Goal: Transaction & Acquisition: Purchase product/service

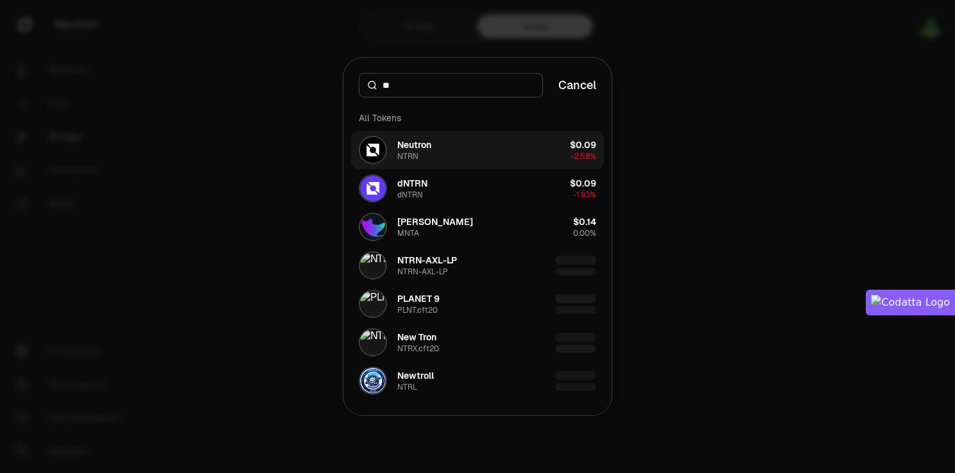
type input "**"
click at [477, 151] on button "Neutron NTRN $0.09 -2.58%" at bounding box center [477, 150] width 253 height 38
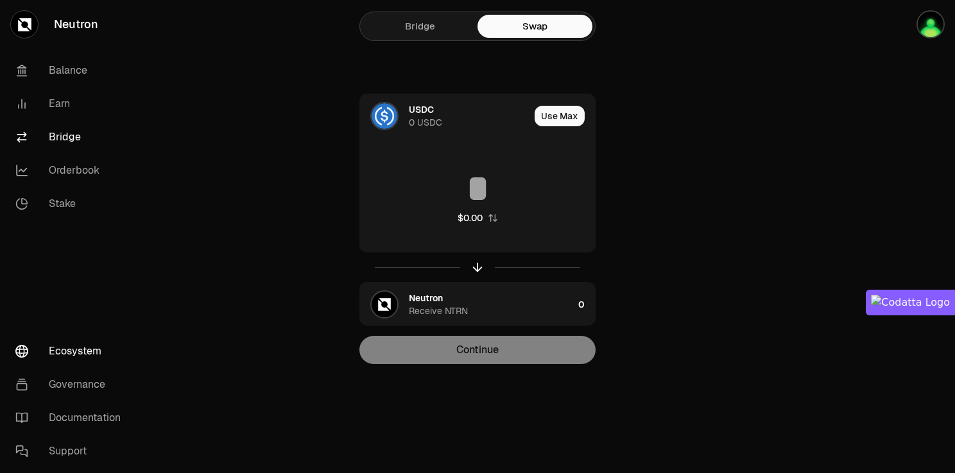
click at [71, 337] on link "Ecosystem" at bounding box center [71, 351] width 133 height 33
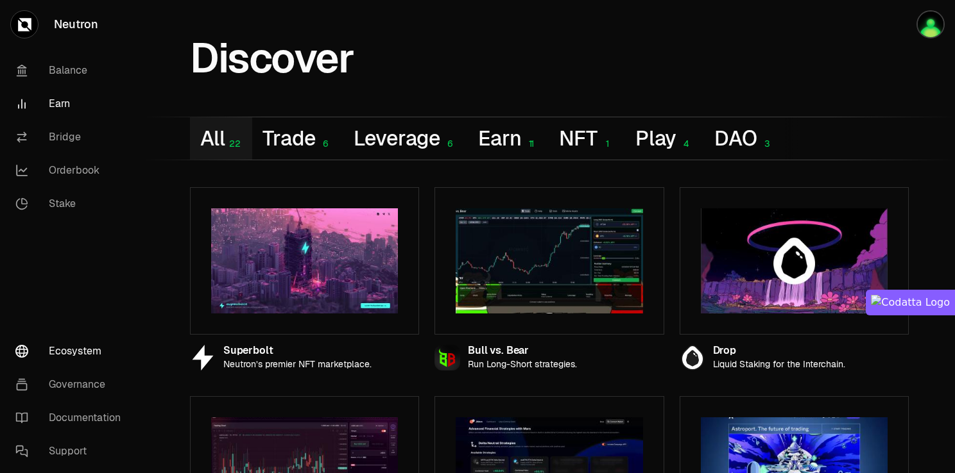
click at [63, 115] on link "Earn" at bounding box center [71, 103] width 133 height 33
click at [70, 173] on link "Orderbook" at bounding box center [71, 170] width 133 height 33
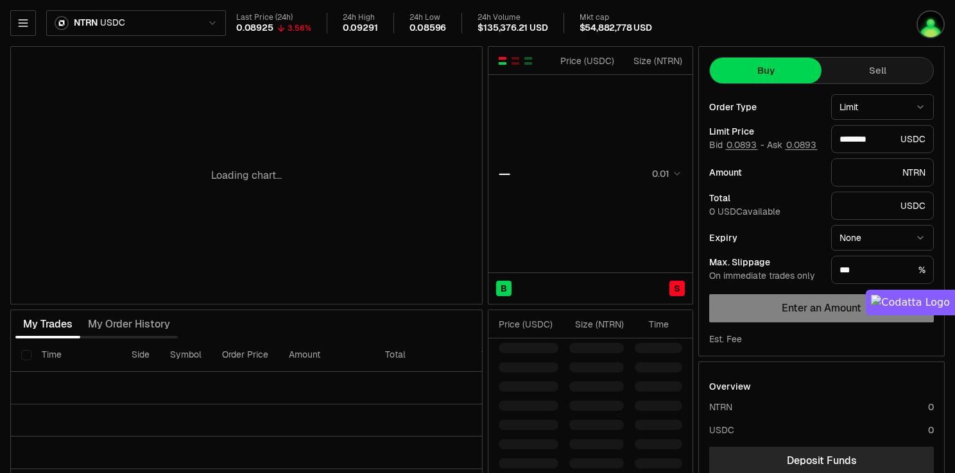
type input "********"
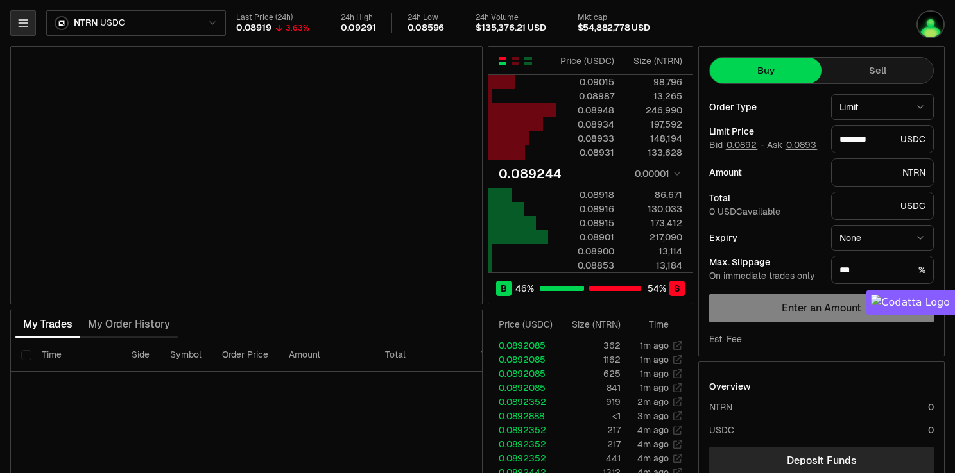
click at [14, 28] on button "button" at bounding box center [23, 23] width 26 height 26
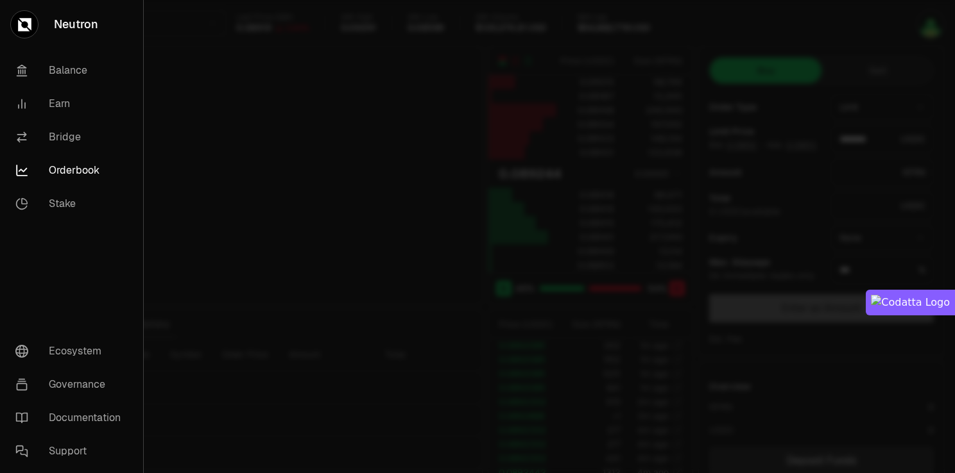
click at [292, 91] on div at bounding box center [477, 236] width 955 height 473
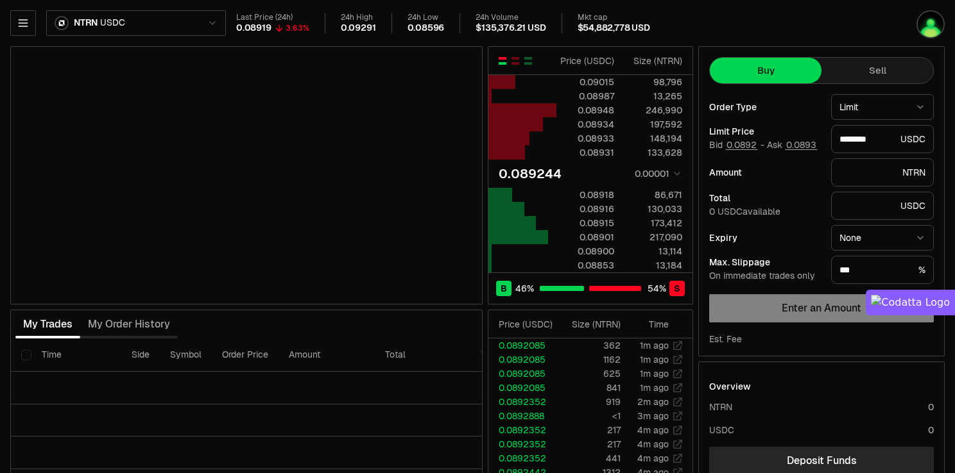
click at [31, 15] on button "button" at bounding box center [23, 23] width 26 height 26
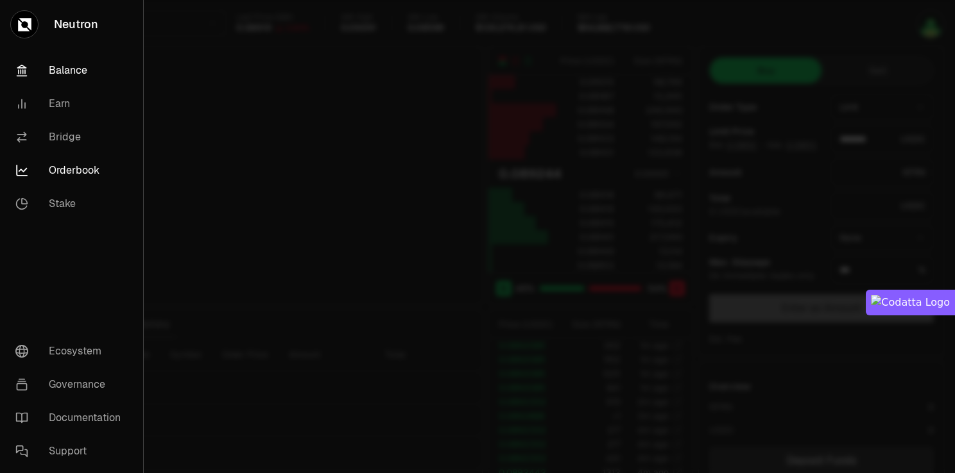
click at [49, 69] on link "Balance" at bounding box center [71, 70] width 133 height 33
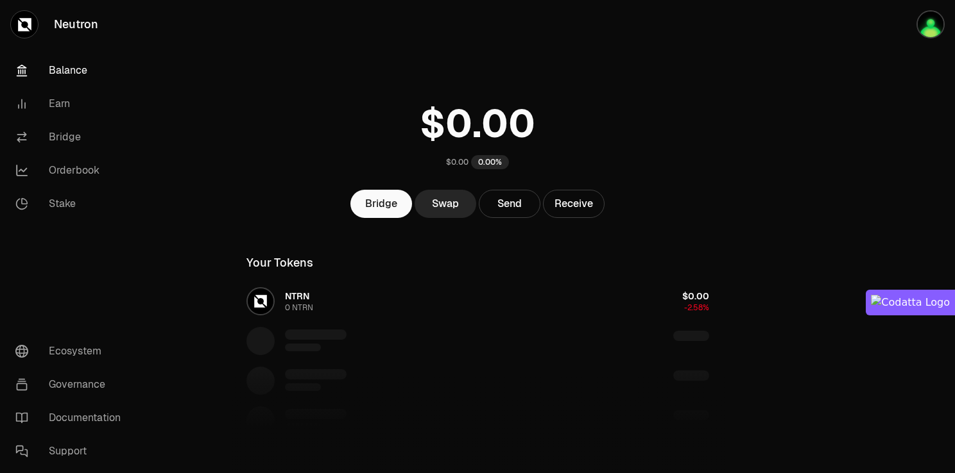
click at [338, 94] on div "$0.00 0.00%" at bounding box center [477, 132] width 493 height 100
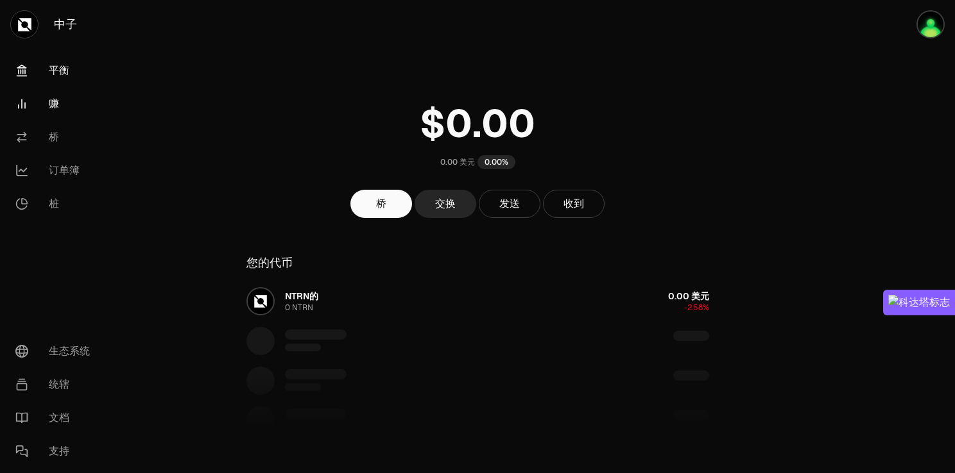
click at [64, 108] on link "赚" at bounding box center [71, 103] width 133 height 33
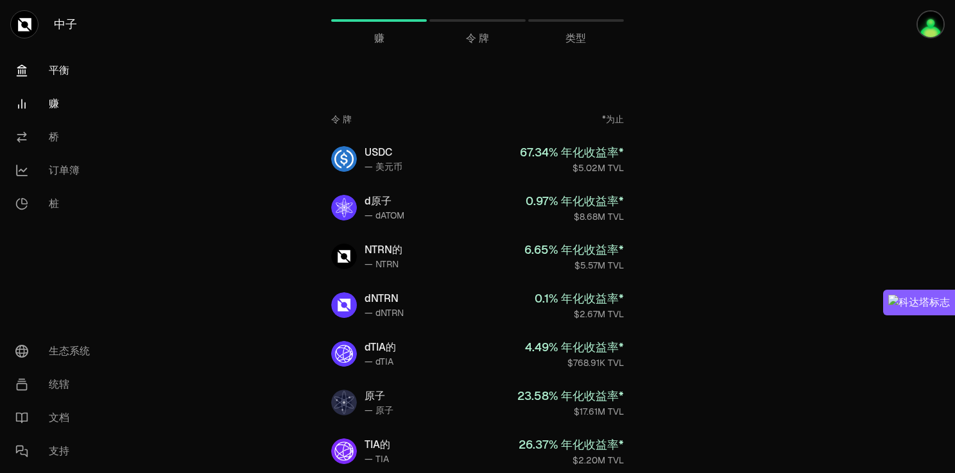
click at [59, 72] on font "平衡" at bounding box center [59, 70] width 21 height 15
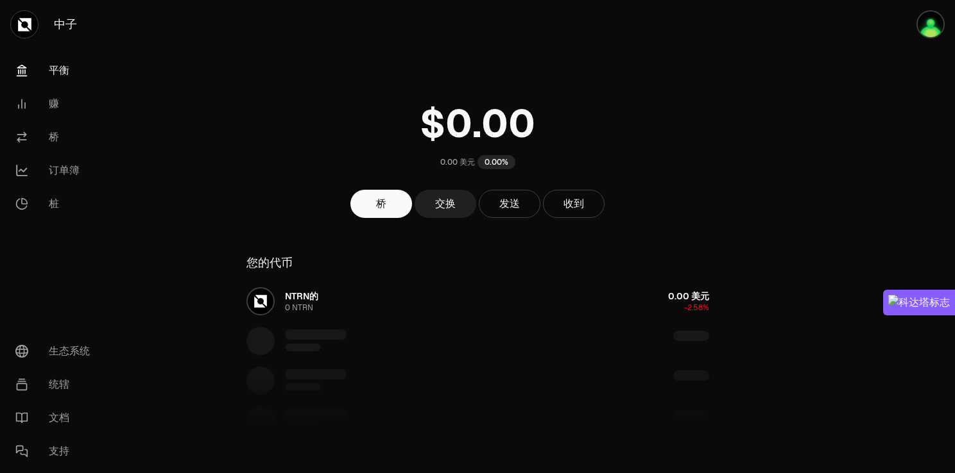
click at [455, 208] on link "交换" at bounding box center [445, 204] width 62 height 28
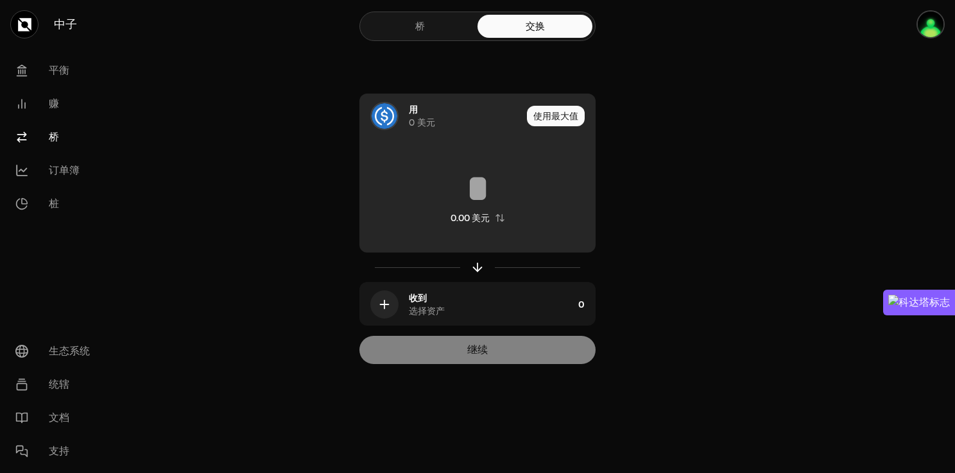
click at [449, 115] on div "用 0 美元" at bounding box center [465, 116] width 113 height 26
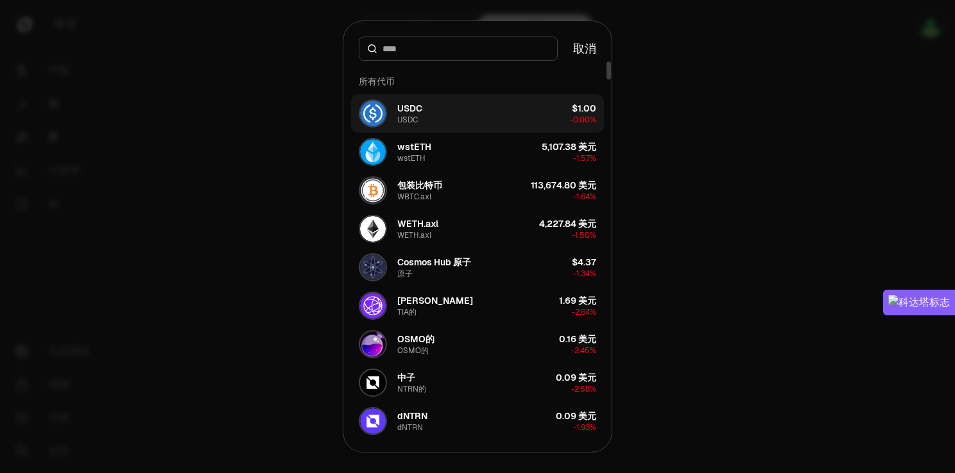
click at [425, 117] on button "USDC USDC $1.00 -0.00%" at bounding box center [477, 113] width 253 height 38
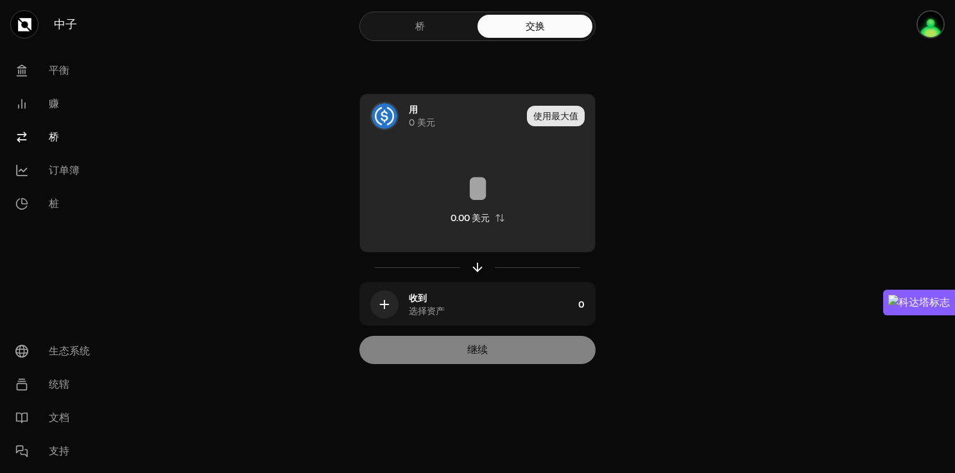
click at [551, 114] on button "使用最大值" at bounding box center [556, 116] width 58 height 21
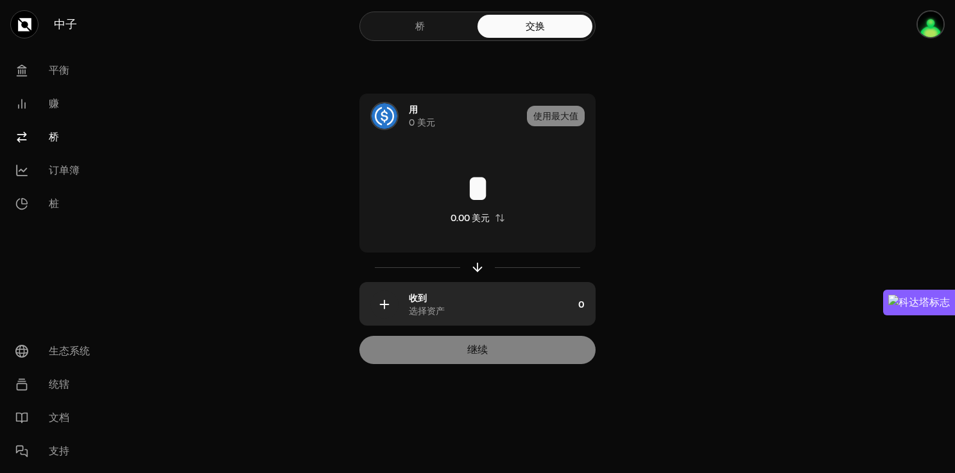
click at [447, 301] on div "收到 选择资产" at bounding box center [491, 305] width 164 height 26
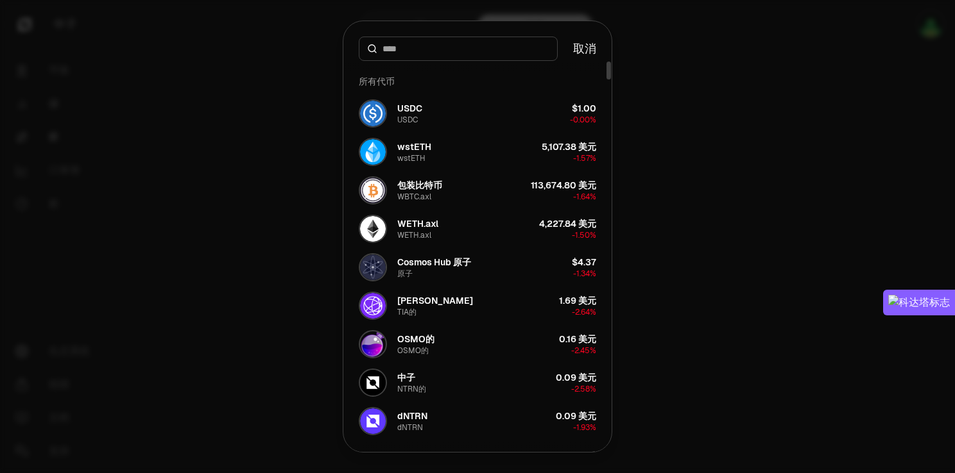
click at [677, 101] on div at bounding box center [477, 236] width 955 height 473
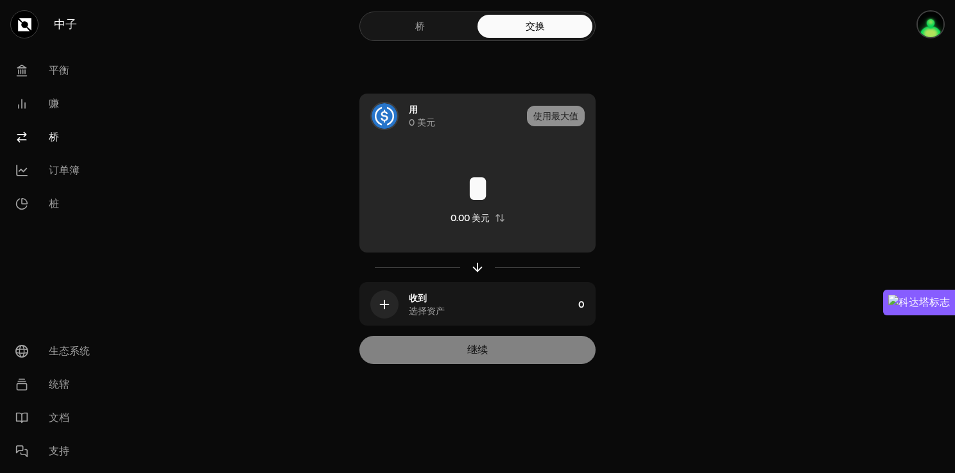
click at [441, 138] on div "用 0 美元 使用最大值 * 0.00 美元" at bounding box center [477, 173] width 235 height 159
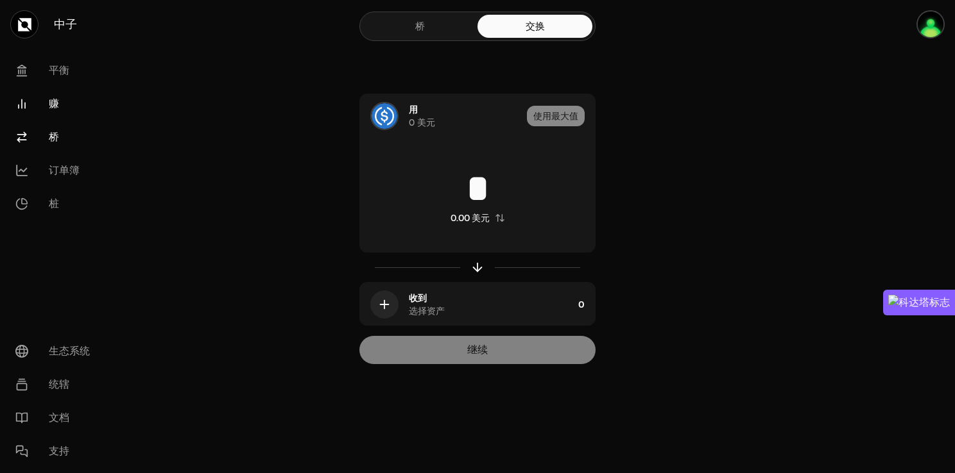
click at [59, 105] on link "赚" at bounding box center [71, 103] width 133 height 33
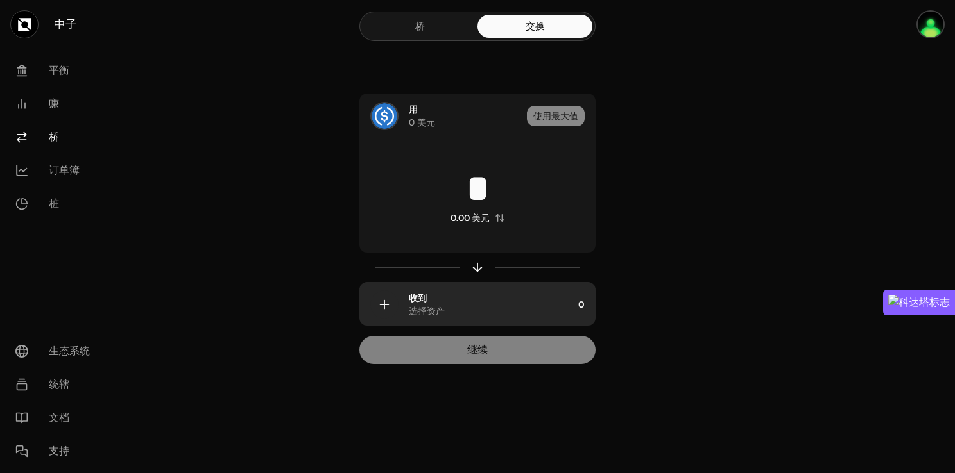
click at [405, 302] on div "收到 选择资产" at bounding box center [466, 305] width 213 height 44
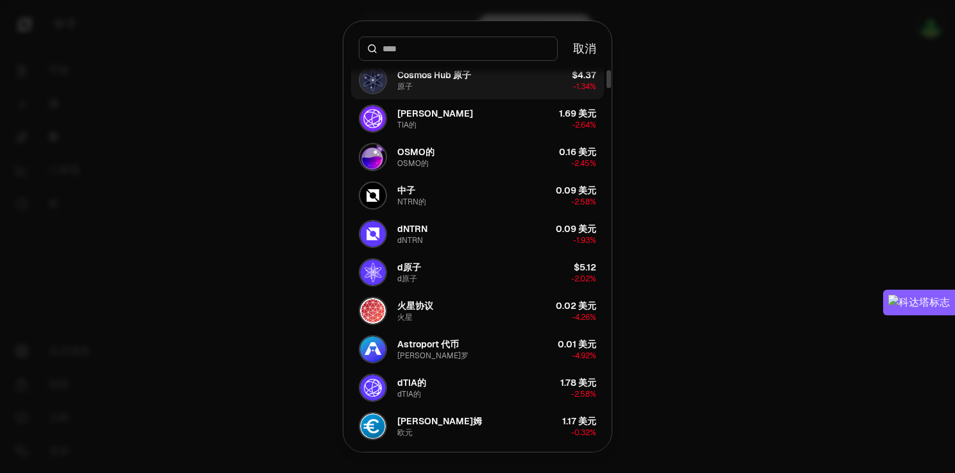
scroll to position [192, 0]
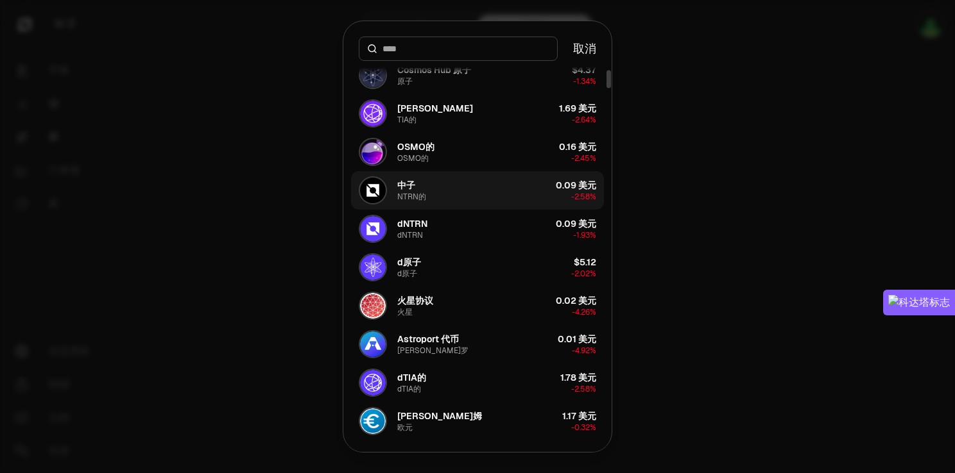
click at [454, 198] on button "中子 NTRN的 0.09 美元 -2.58%" at bounding box center [477, 190] width 253 height 38
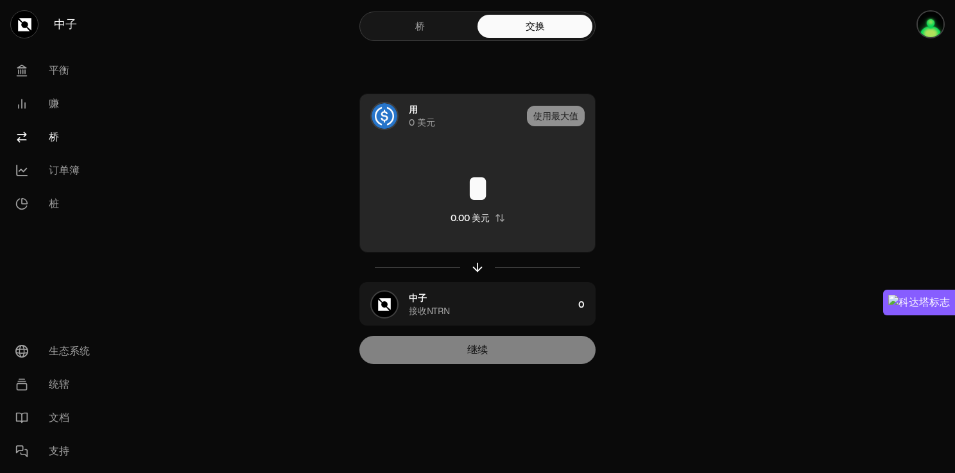
click at [467, 183] on input "*" at bounding box center [477, 188] width 235 height 38
click at [526, 196] on input "**" at bounding box center [477, 188] width 235 height 38
type input "*"
click at [468, 221] on div "USDC 不足" at bounding box center [477, 218] width 45 height 13
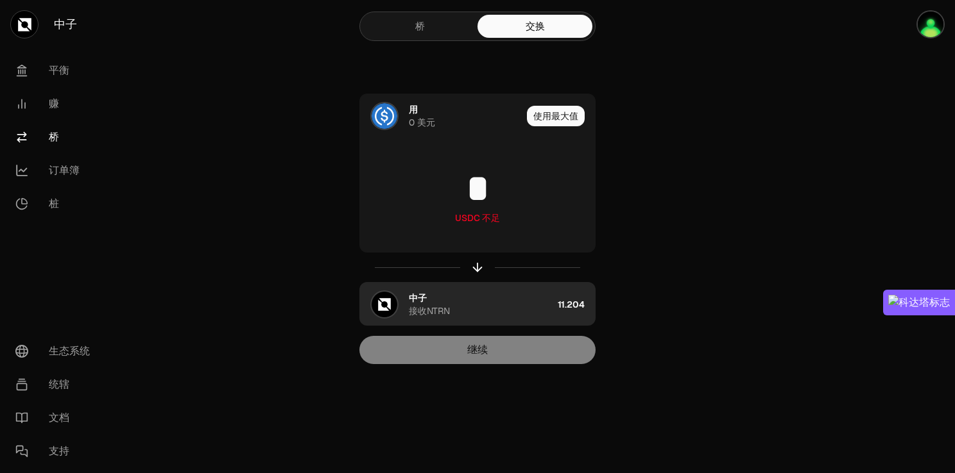
click at [562, 314] on div "11.204" at bounding box center [575, 305] width 37 height 44
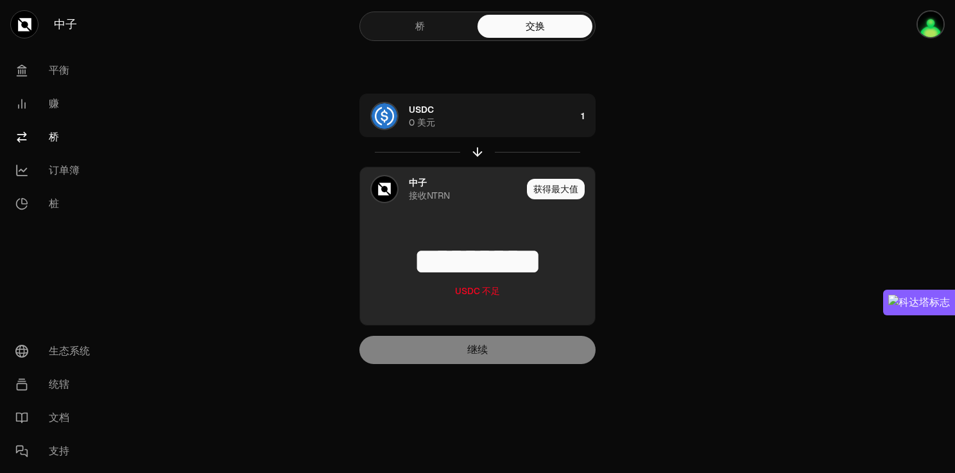
click at [516, 334] on div "USDC 0 美元 1 中子 接收NTRN 获得最大值 ********* USDC 不足 继续" at bounding box center [477, 229] width 431 height 271
click at [556, 191] on button "获得最大值" at bounding box center [556, 189] width 58 height 21
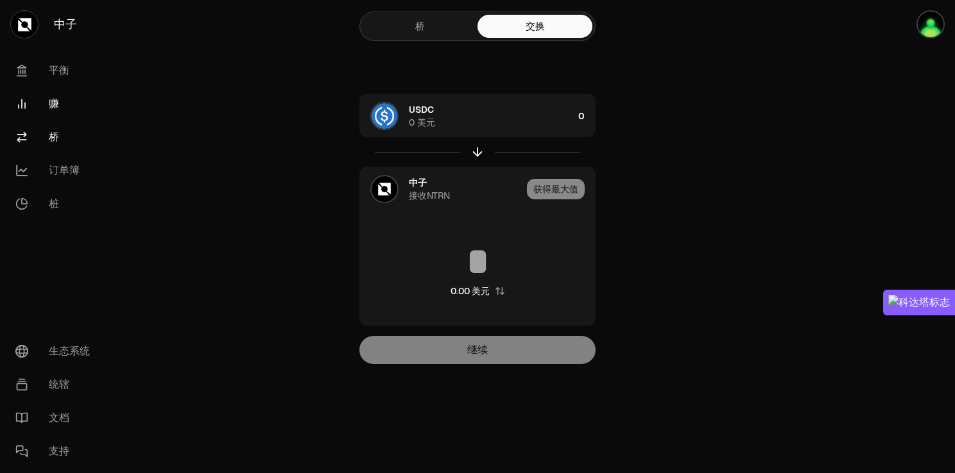
click at [53, 106] on font "赚" at bounding box center [54, 103] width 10 height 15
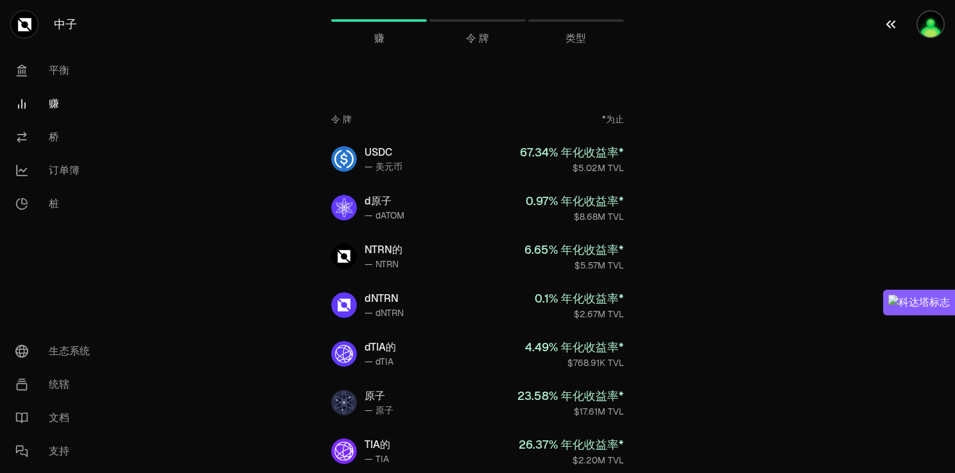
click at [924, 21] on img "button" at bounding box center [930, 24] width 28 height 28
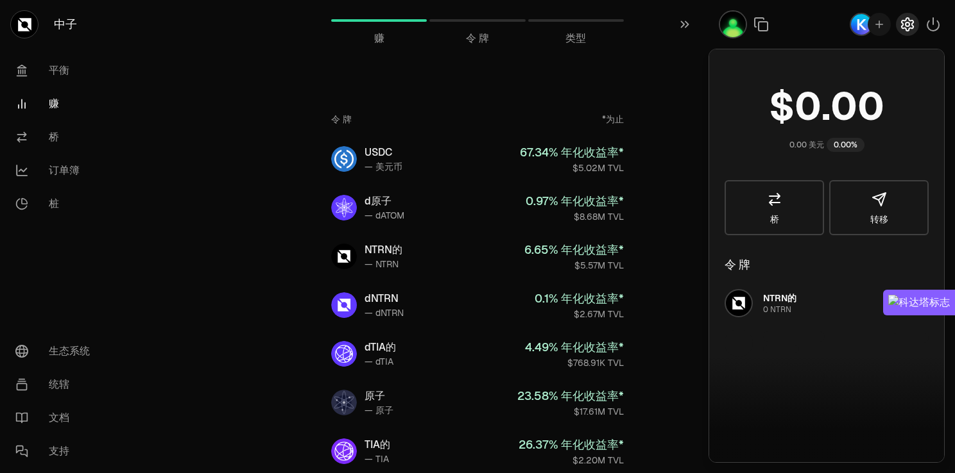
click at [906, 22] on icon "button" at bounding box center [906, 24] width 15 height 15
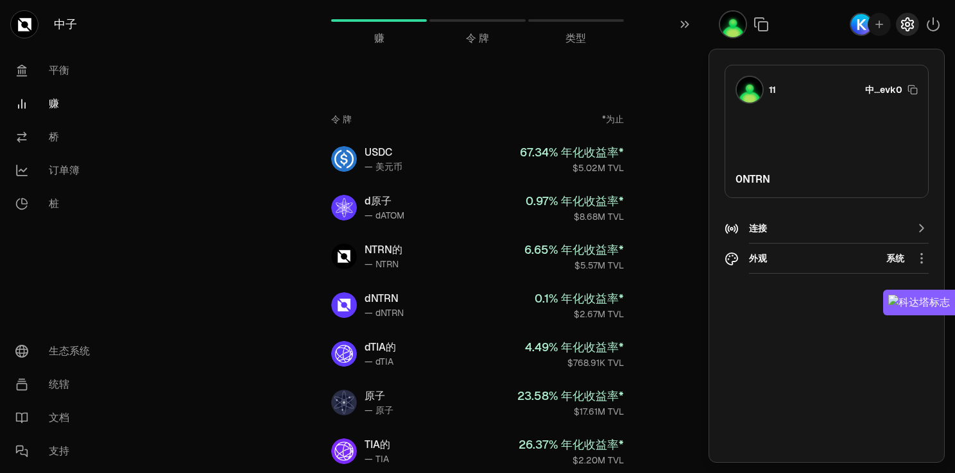
click at [906, 22] on icon "button" at bounding box center [906, 24] width 15 height 15
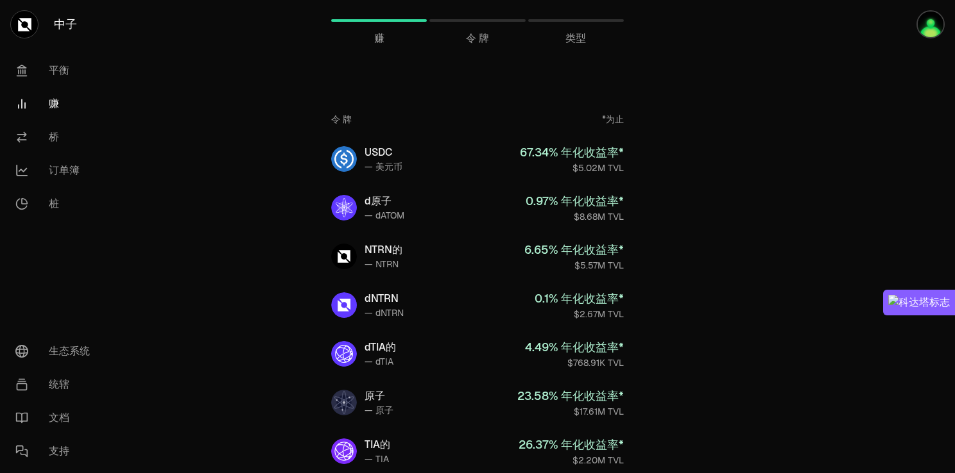
click at [481, 32] on span "令 牌" at bounding box center [477, 38] width 23 height 15
click at [50, 76] on font "平衡" at bounding box center [59, 70] width 21 height 15
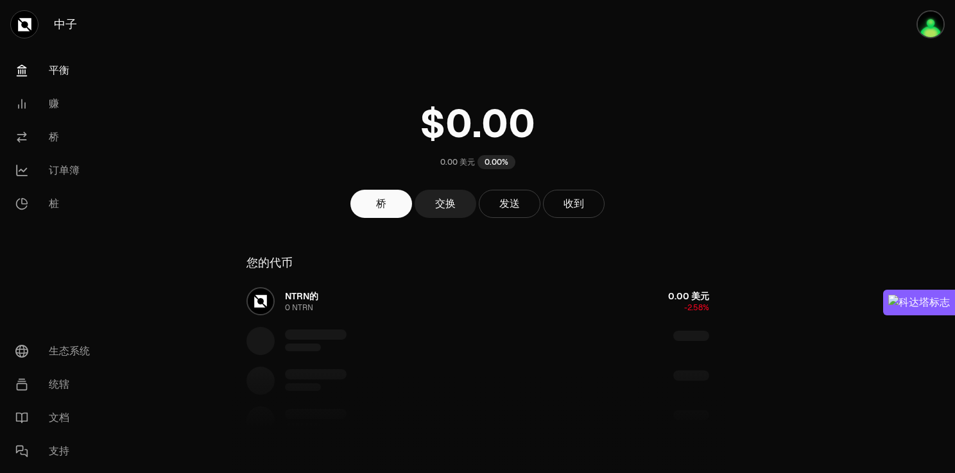
click at [439, 203] on link "交换" at bounding box center [445, 204] width 62 height 28
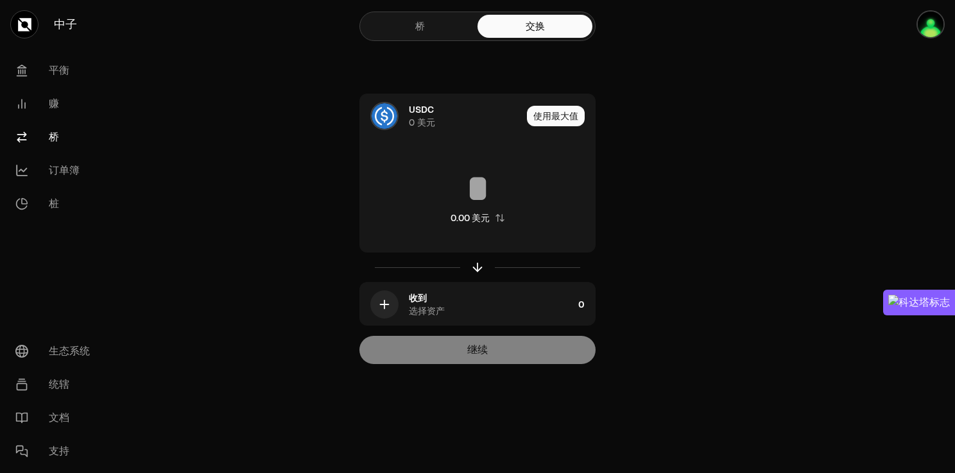
click at [427, 27] on link "桥" at bounding box center [419, 26] width 115 height 23
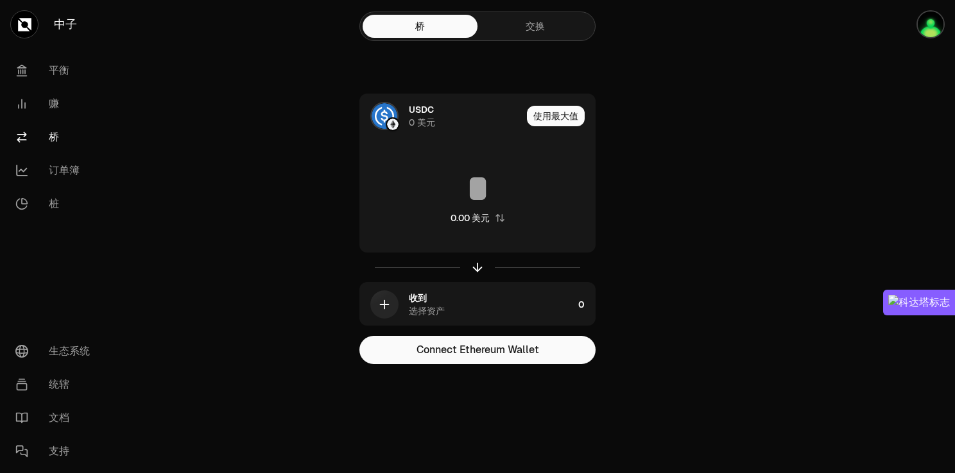
click at [534, 34] on link "交换" at bounding box center [534, 26] width 115 height 23
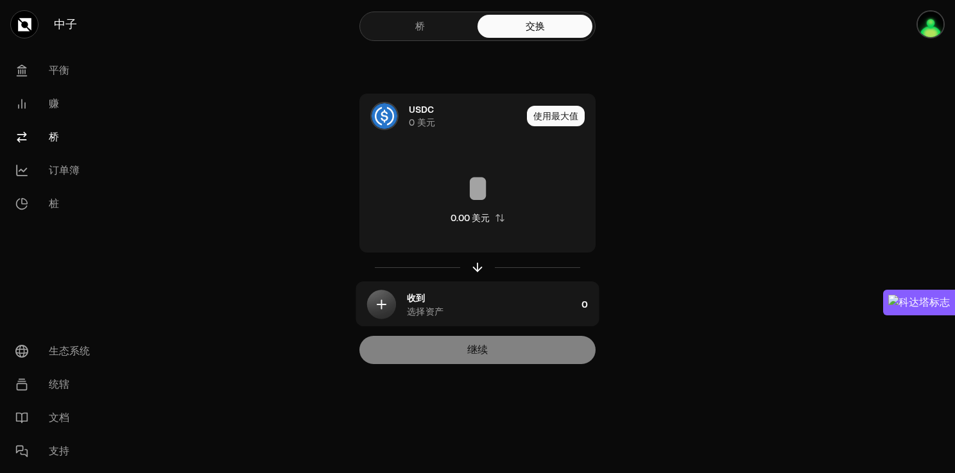
click at [410, 30] on link "桥" at bounding box center [419, 26] width 115 height 23
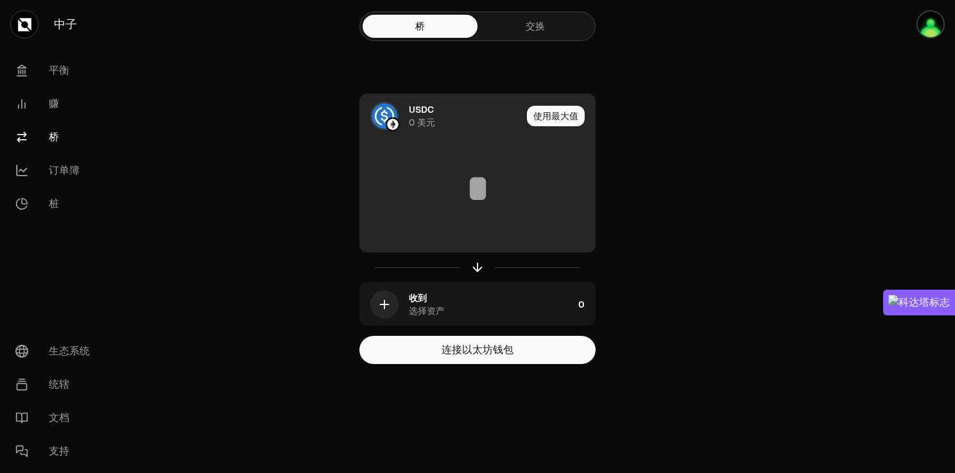
click at [389, 135] on div "USDC 0 美元" at bounding box center [441, 116] width 162 height 44
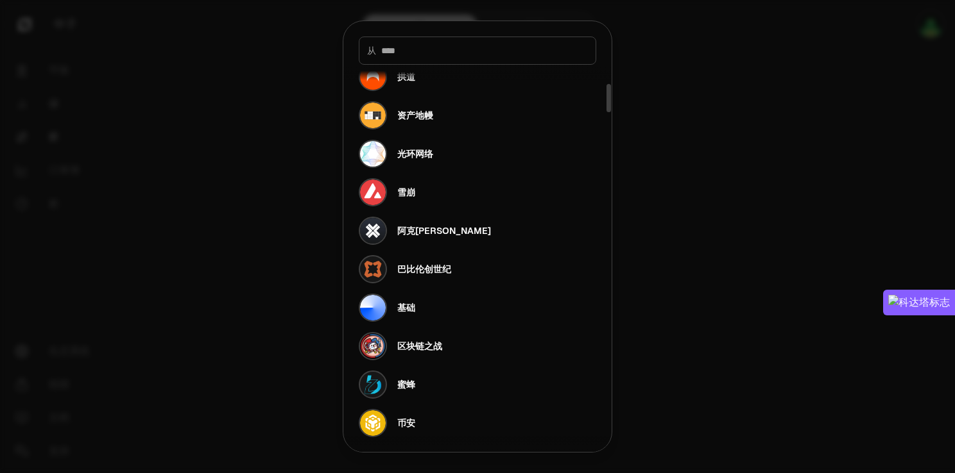
scroll to position [257, 0]
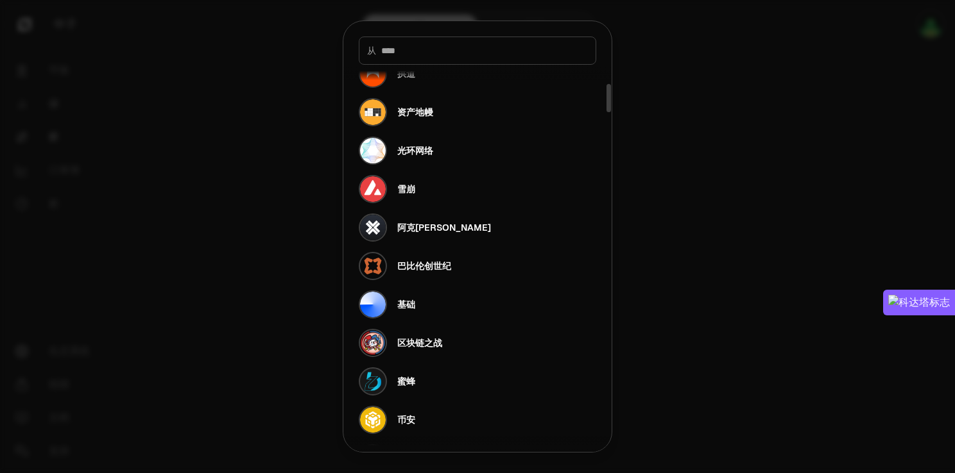
click at [706, 205] on div at bounding box center [477, 236] width 955 height 473
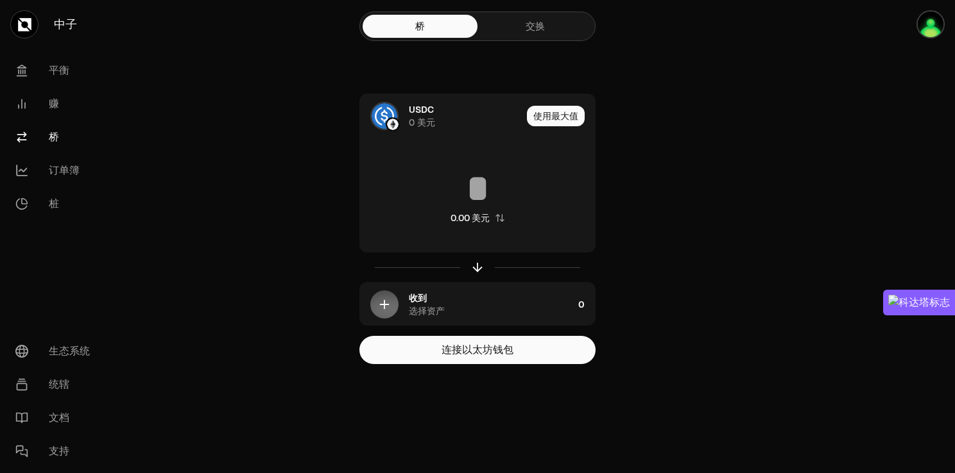
click at [552, 28] on link "交换" at bounding box center [534, 26] width 115 height 23
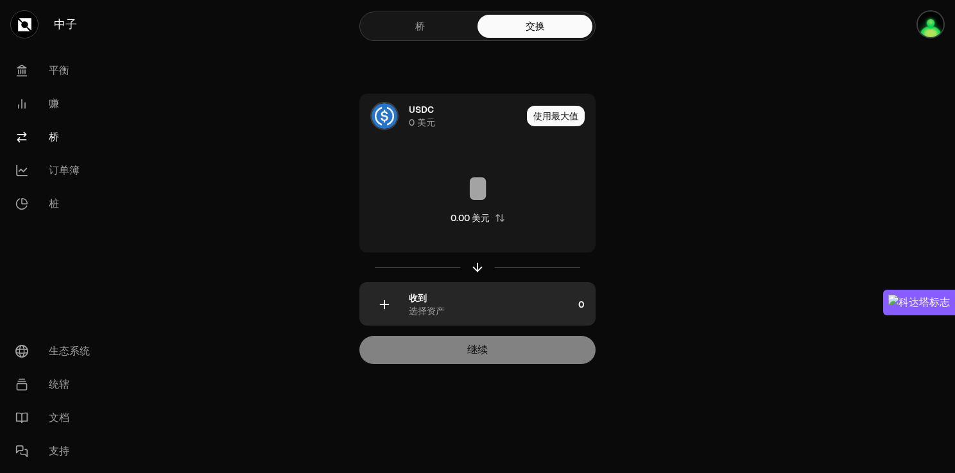
click at [484, 284] on div "收到 选择资产" at bounding box center [466, 305] width 213 height 44
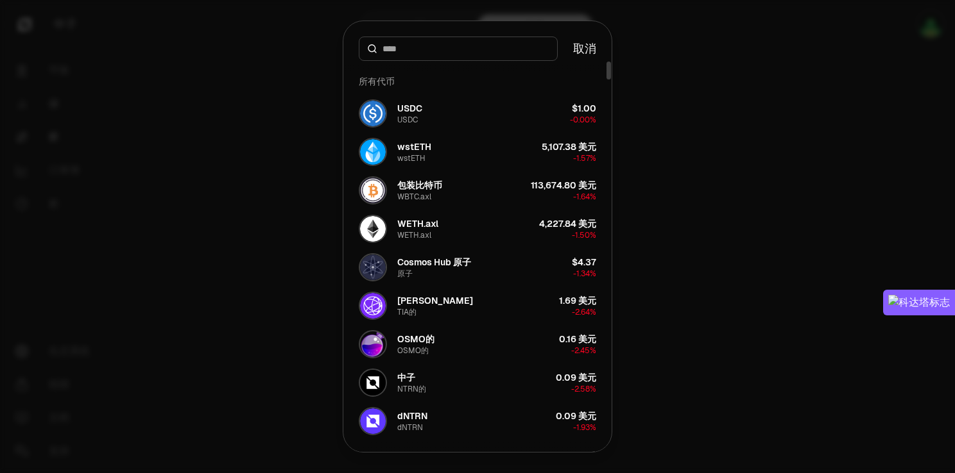
click at [808, 142] on div at bounding box center [477, 236] width 955 height 473
